Goal: Information Seeking & Learning: Learn about a topic

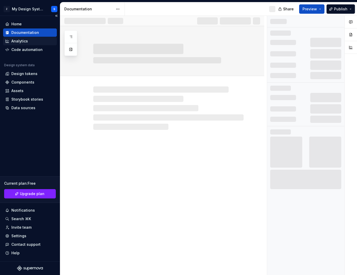
click at [35, 41] on div "Analytics" at bounding box center [30, 41] width 50 height 5
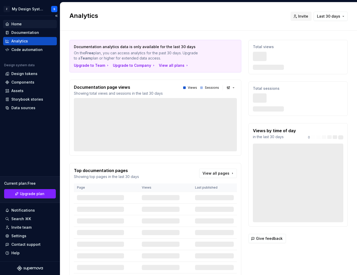
click at [36, 26] on div "Home" at bounding box center [30, 23] width 50 height 5
click at [36, 30] on div "Documentation" at bounding box center [30, 32] width 54 height 8
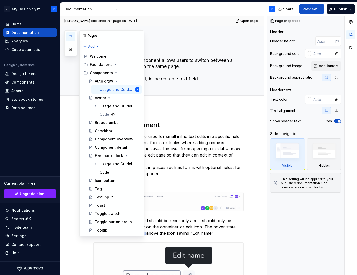
click at [70, 35] on icon "button" at bounding box center [71, 37] width 4 height 4
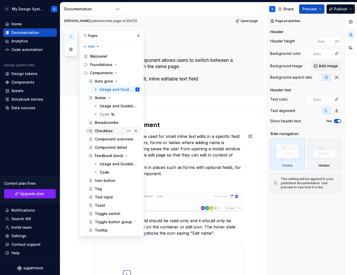
click at [107, 130] on div "Checkbox" at bounding box center [104, 130] width 18 height 5
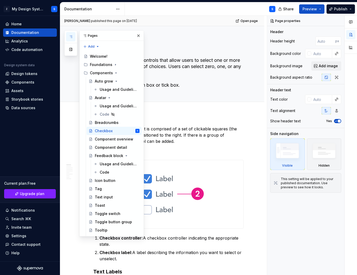
click at [103, 10] on div "Documentation" at bounding box center [88, 8] width 49 height 5
click at [70, 55] on div at bounding box center [70, 43] width 13 height 26
click at [70, 50] on button "button" at bounding box center [70, 49] width 9 height 9
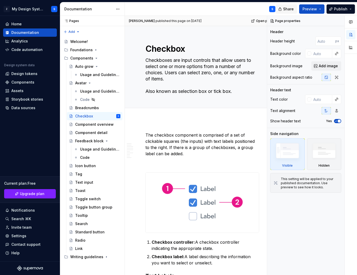
type textarea "*"
